Goal: Obtain resource: Obtain resource

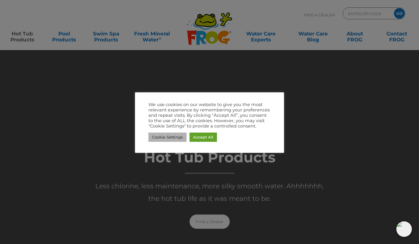
click at [159, 138] on link "Cookie Settings" at bounding box center [168, 137] width 38 height 9
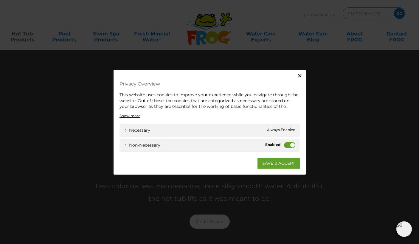
click at [290, 146] on label "Non-necessary" at bounding box center [289, 145] width 11 height 6
click at [0, 0] on input "Non-necessary" at bounding box center [0, 0] width 0 height 0
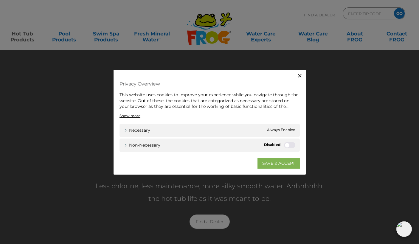
click at [282, 162] on link "SAVE & ACCEPT" at bounding box center [279, 163] width 42 height 11
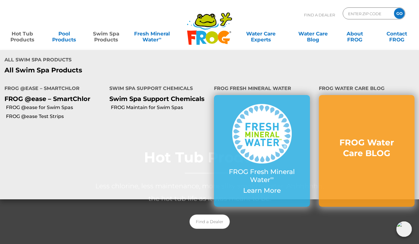
click at [101, 37] on link "Swim Spa Products" at bounding box center [106, 34] width 33 height 12
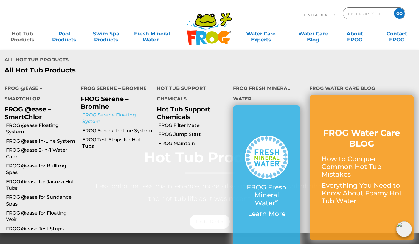
click at [102, 112] on link "FROG Serene Floating System" at bounding box center [117, 118] width 70 height 13
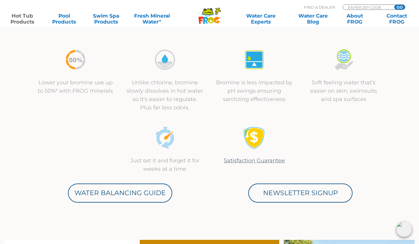
scroll to position [205, 0]
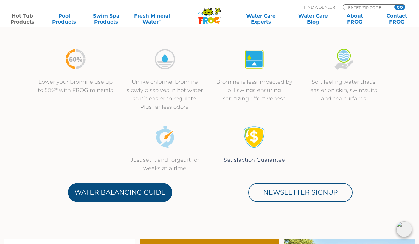
click at [124, 189] on link "Water Balancing Guide" at bounding box center [120, 192] width 104 height 19
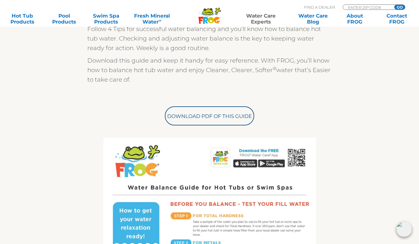
scroll to position [158, 0]
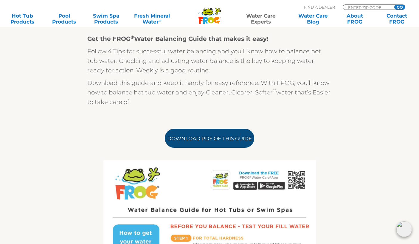
click at [207, 142] on link "Download PDF of this Guide" at bounding box center [209, 138] width 89 height 19
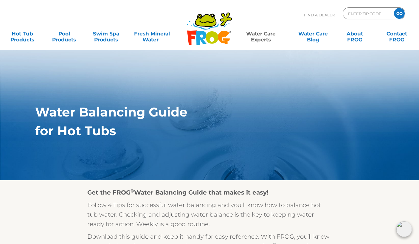
scroll to position [5, 0]
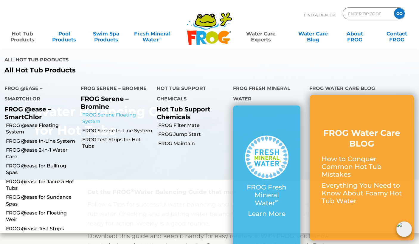
click at [114, 112] on link "FROG Serene Floating System" at bounding box center [117, 118] width 70 height 13
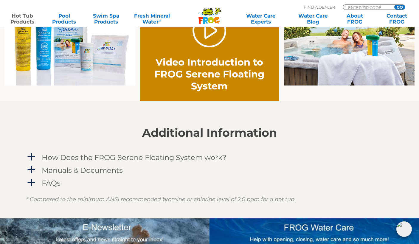
scroll to position [455, 0]
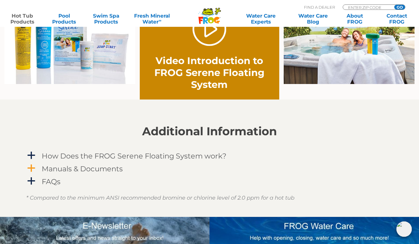
click at [61, 170] on h4 "Manuals & Documents" at bounding box center [82, 169] width 81 height 8
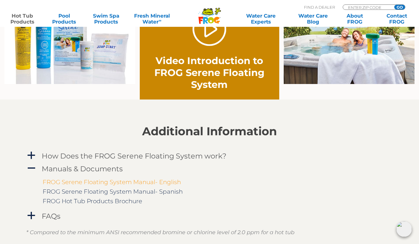
click at [78, 183] on link "FROG Serene Floating System Manual- English" at bounding box center [112, 182] width 138 height 7
